Goal: Find specific page/section: Locate a particular part of the current website

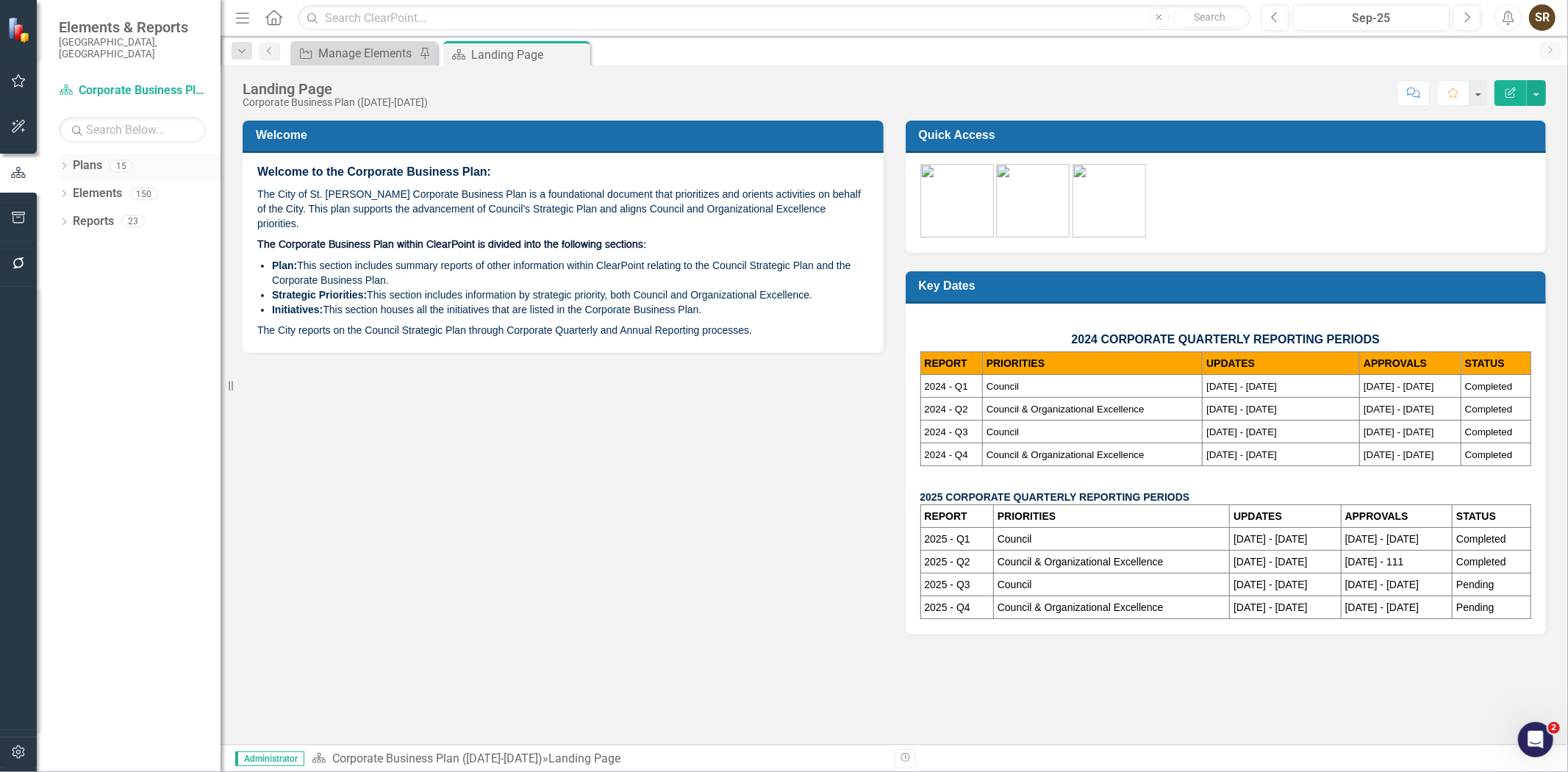
click at [60, 163] on icon "Dropdown" at bounding box center [64, 167] width 11 height 8
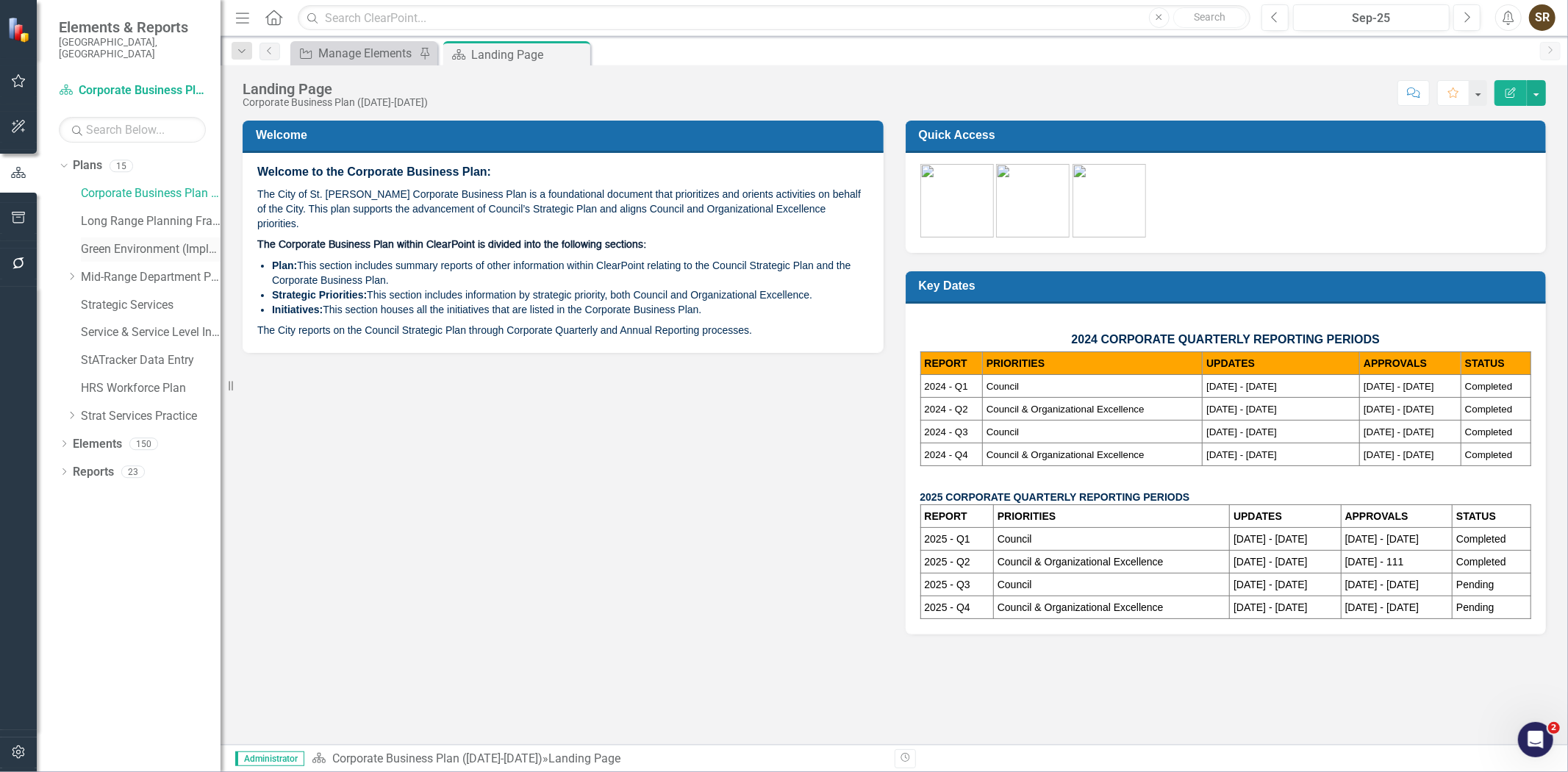
click at [114, 241] on link "Green Environment (Implementation)" at bounding box center [151, 249] width 140 height 17
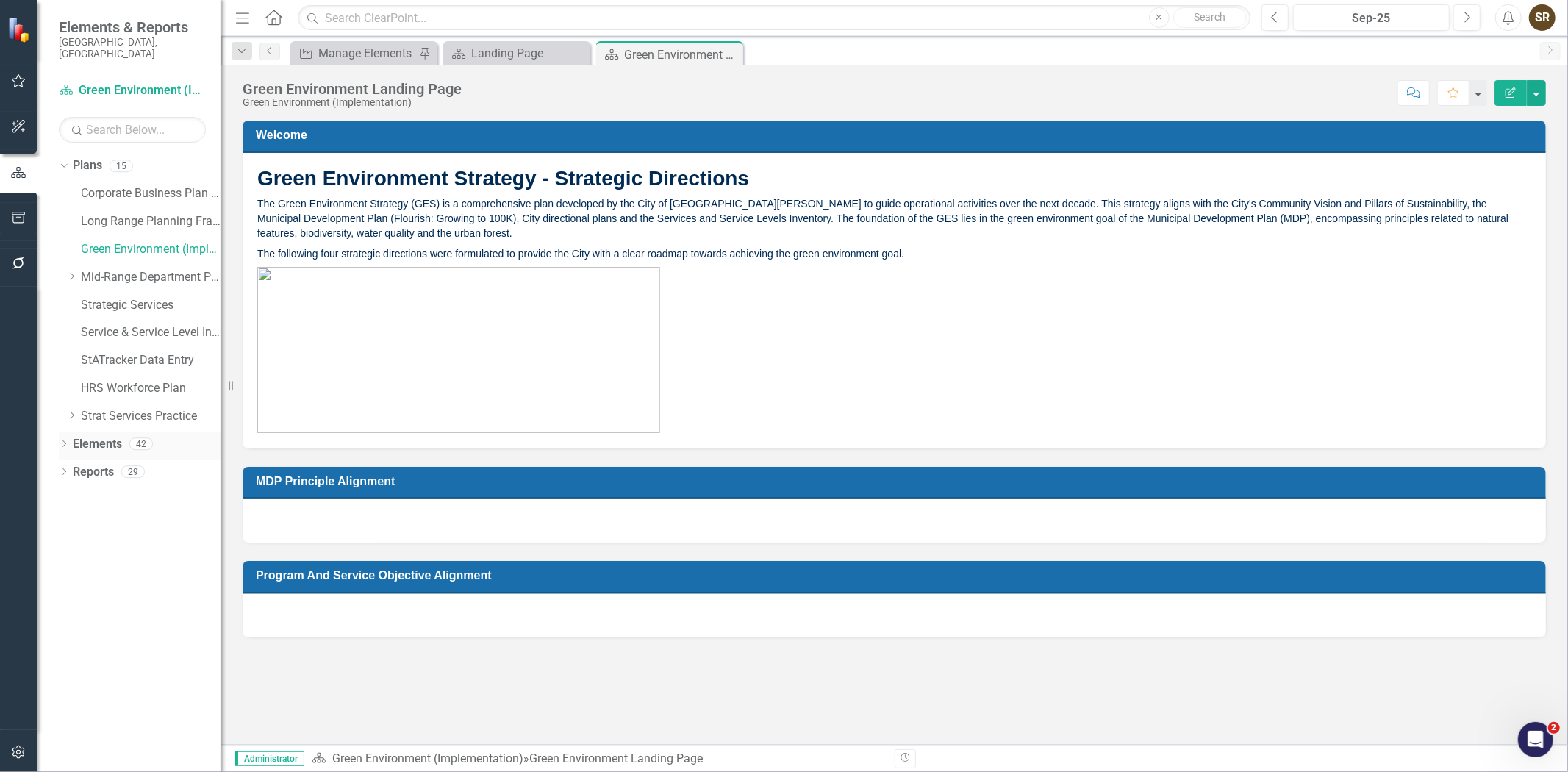
click at [62, 441] on icon "Dropdown" at bounding box center [64, 444] width 11 height 8
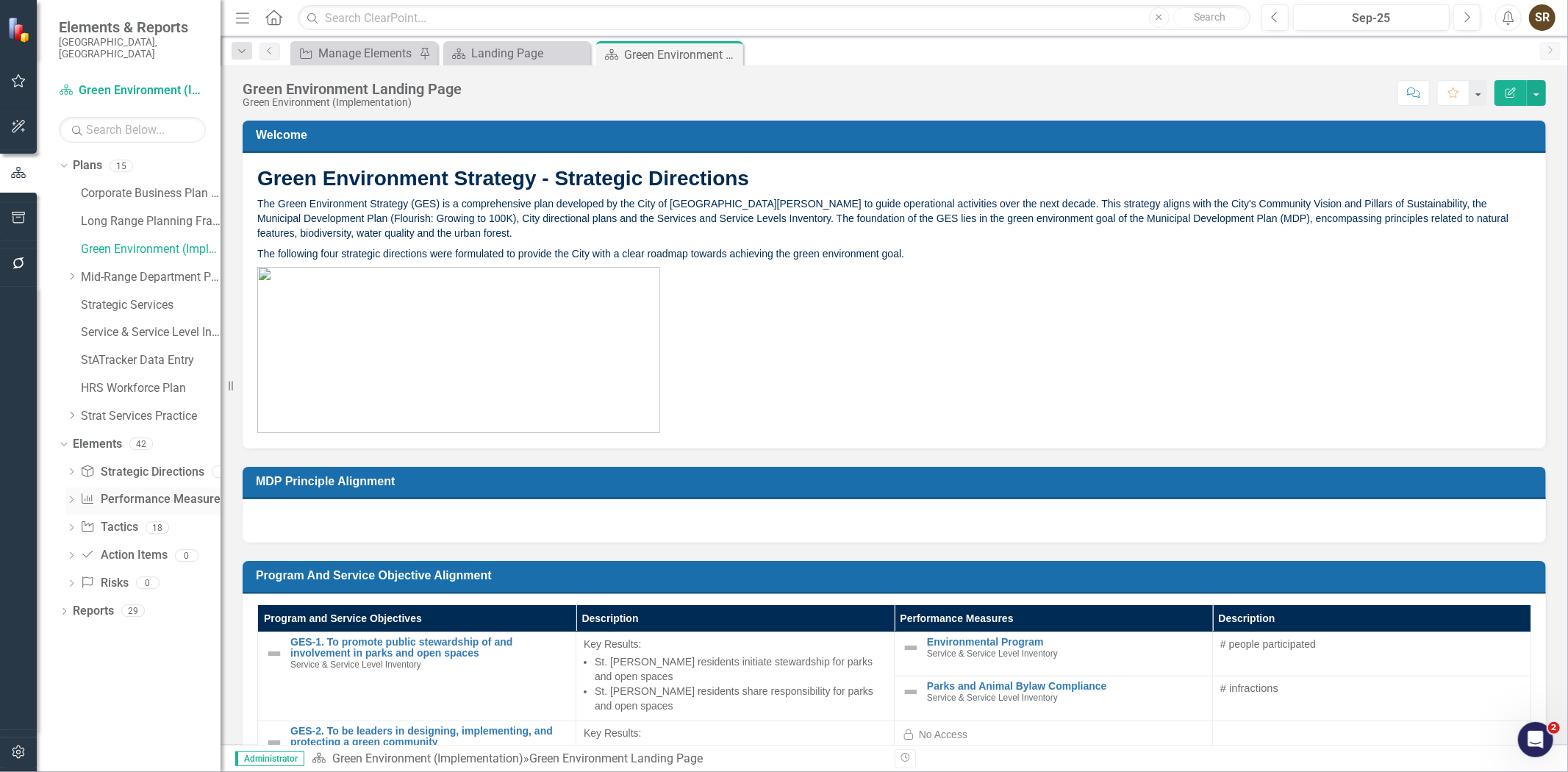
click at [115, 487] on div "Performance Measure Performance Measures" at bounding box center [153, 499] width 145 height 24
click at [194, 492] on link "Performance Measure Performance Measures" at bounding box center [153, 500] width 145 height 17
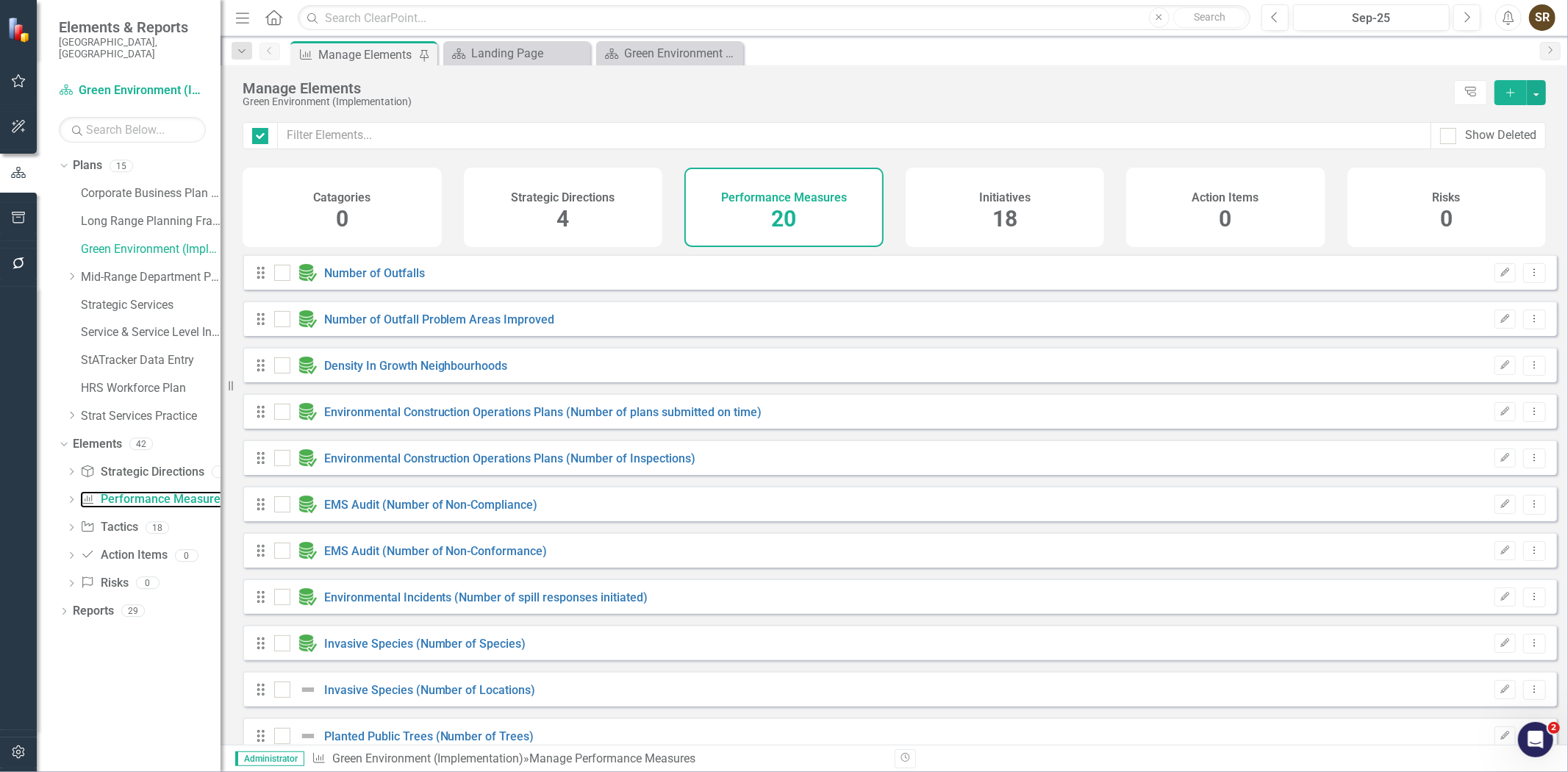
checkbox input "false"
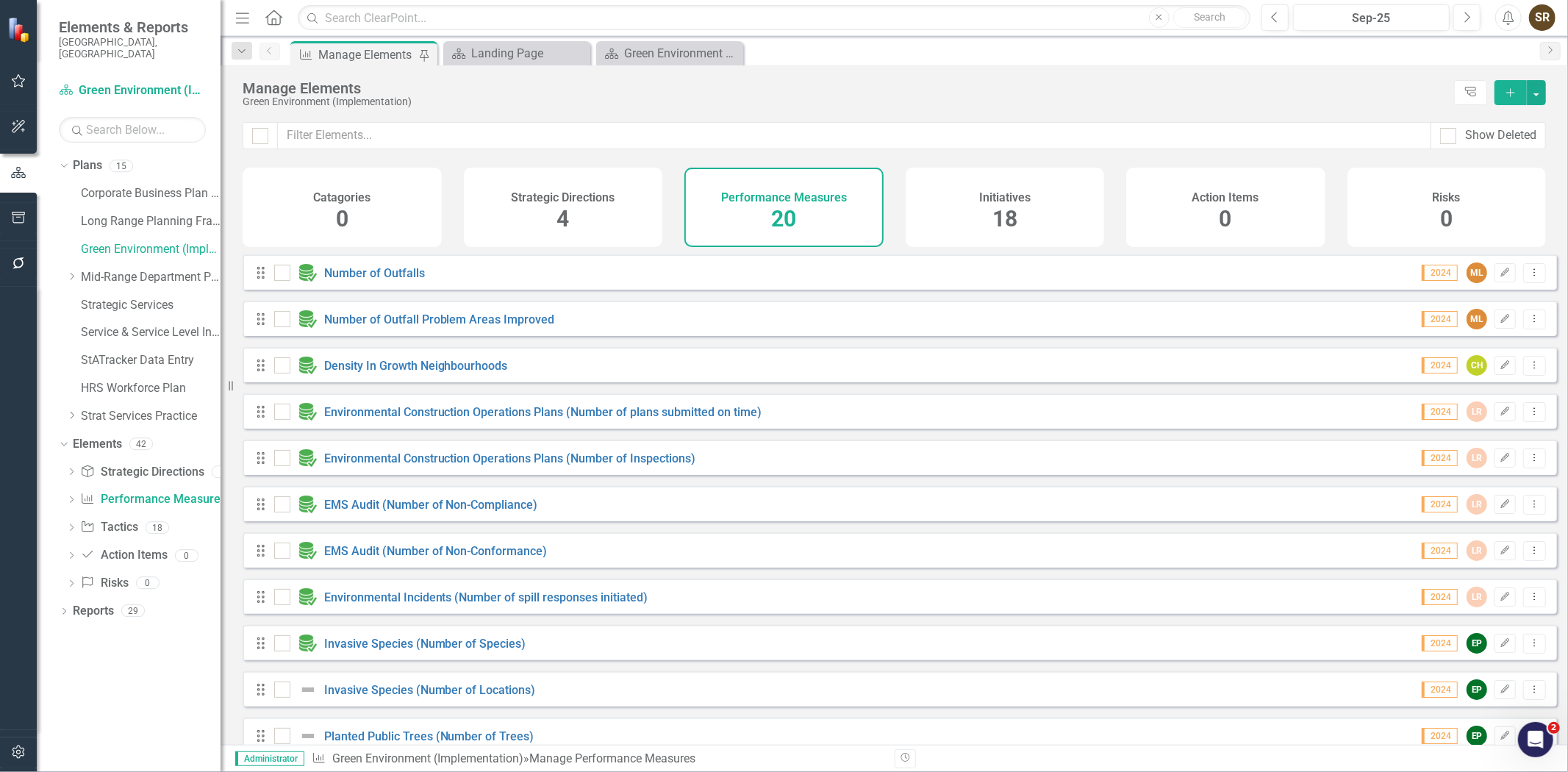
drag, startPoint x: 1554, startPoint y: 312, endPoint x: 1523, endPoint y: 453, distance: 144.4
click at [1523, 453] on div "Looks like you don't have any Performance Measures set up yet. Why don't you ad…" at bounding box center [894, 500] width 1348 height 491
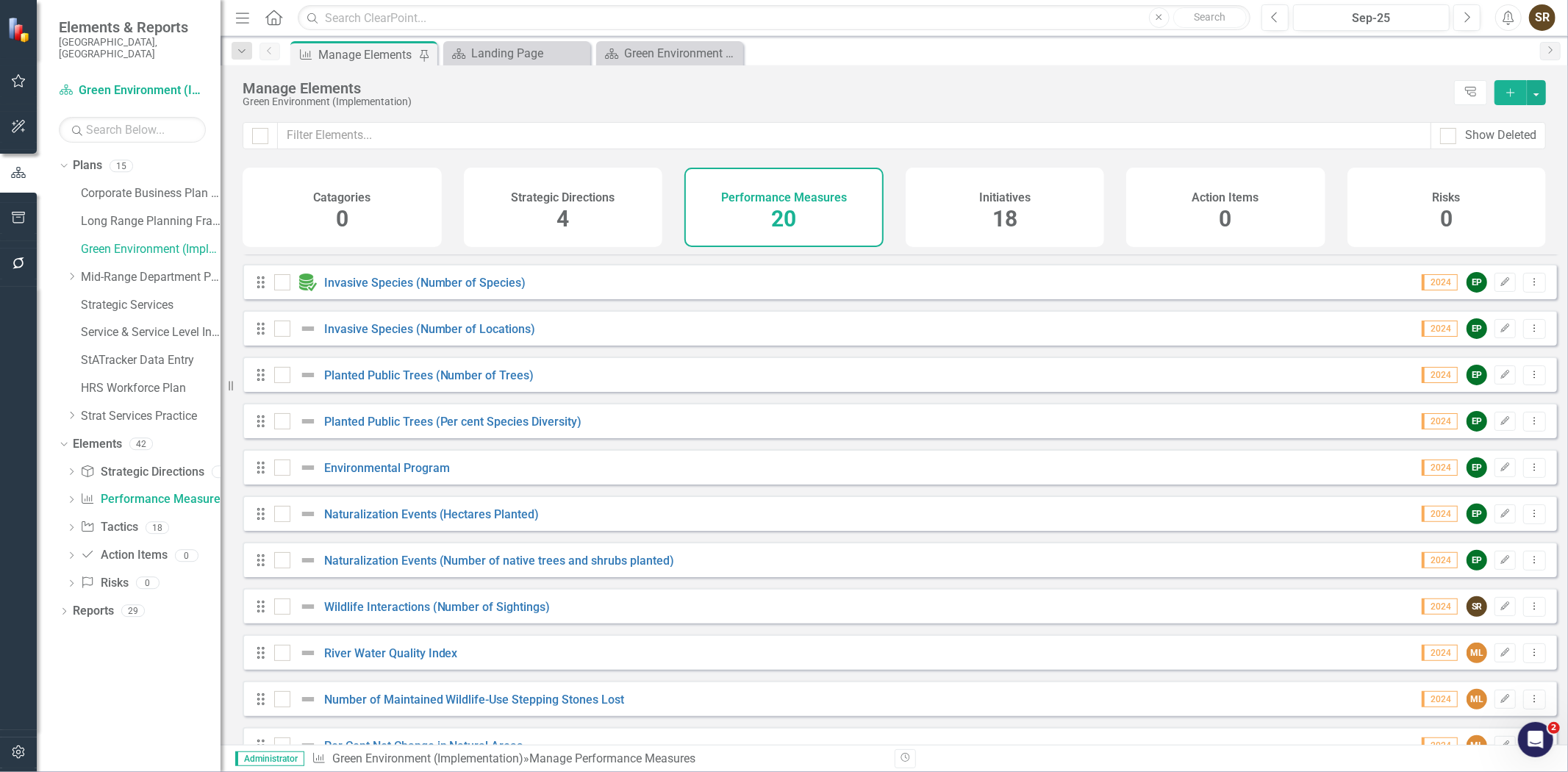
scroll to position [366, 0]
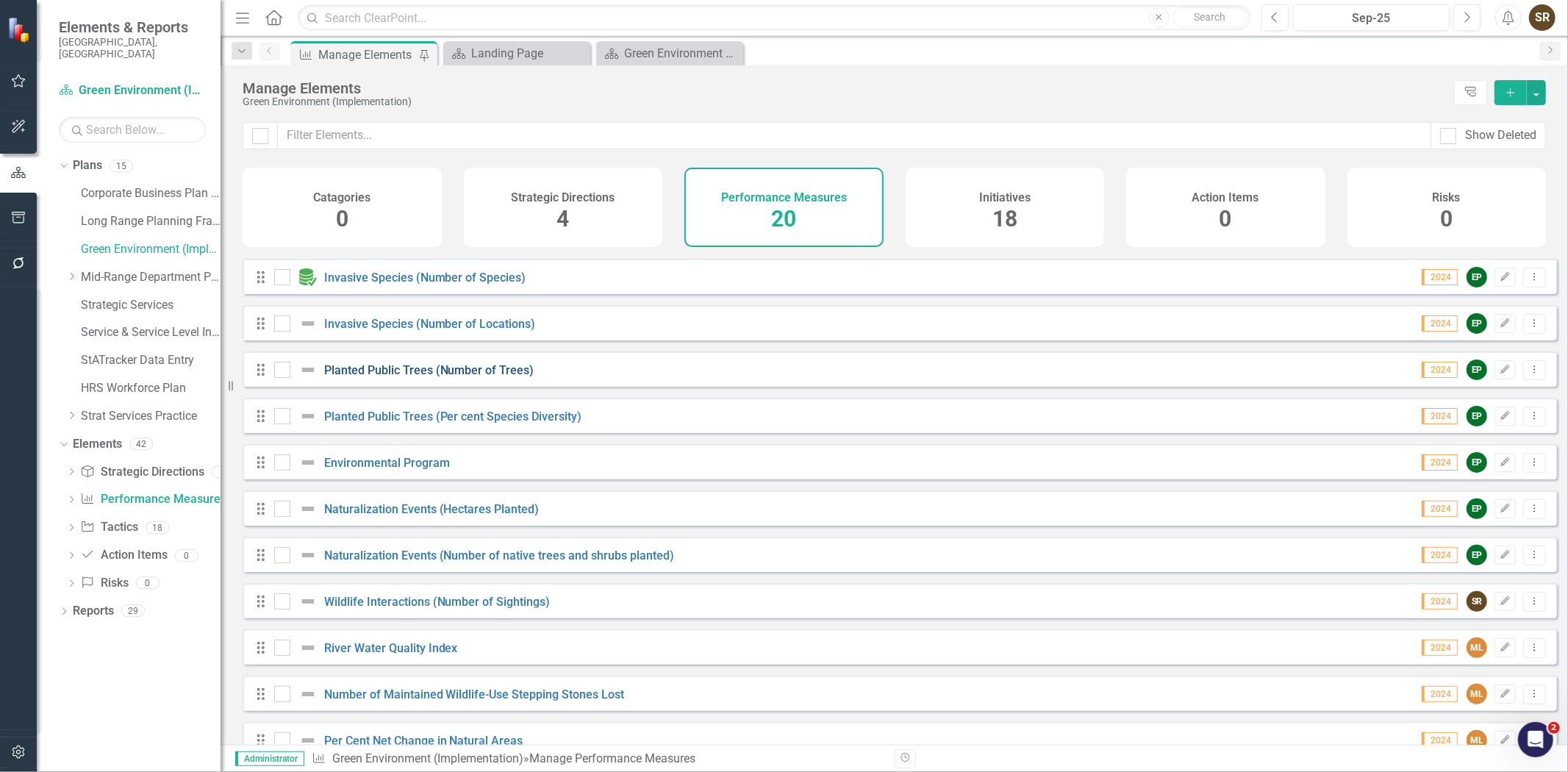
click at [501, 378] on link "Planted Public Trees (Number of Trees)" at bounding box center [429, 370] width 210 height 14
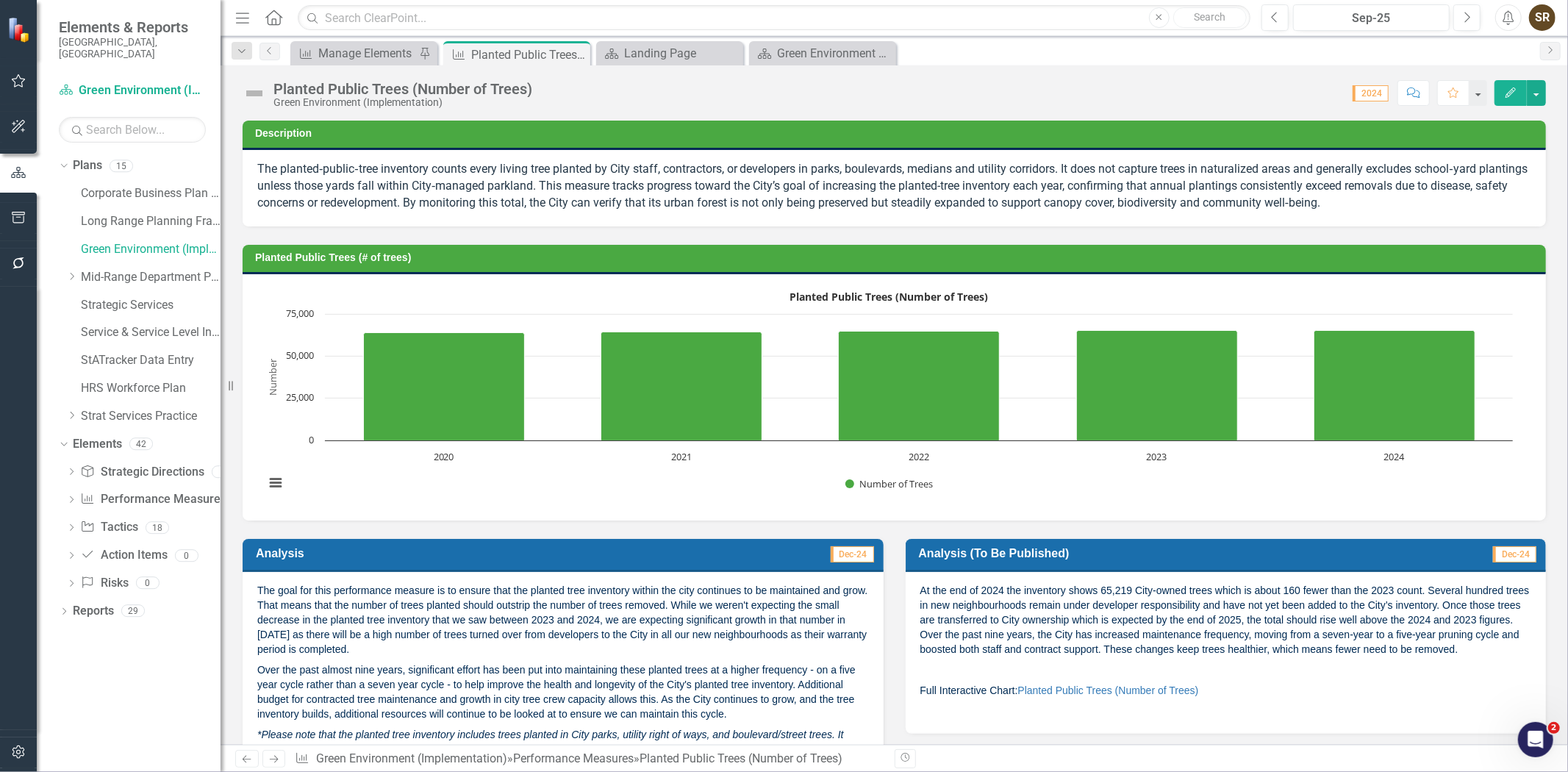
click at [1093, 585] on p "At the end of 2024 the inventory shows 65,219 City‑owned trees which is about 1…" at bounding box center [1226, 622] width 612 height 77
